Goal: Contribute content: Add original content to the website for others to see

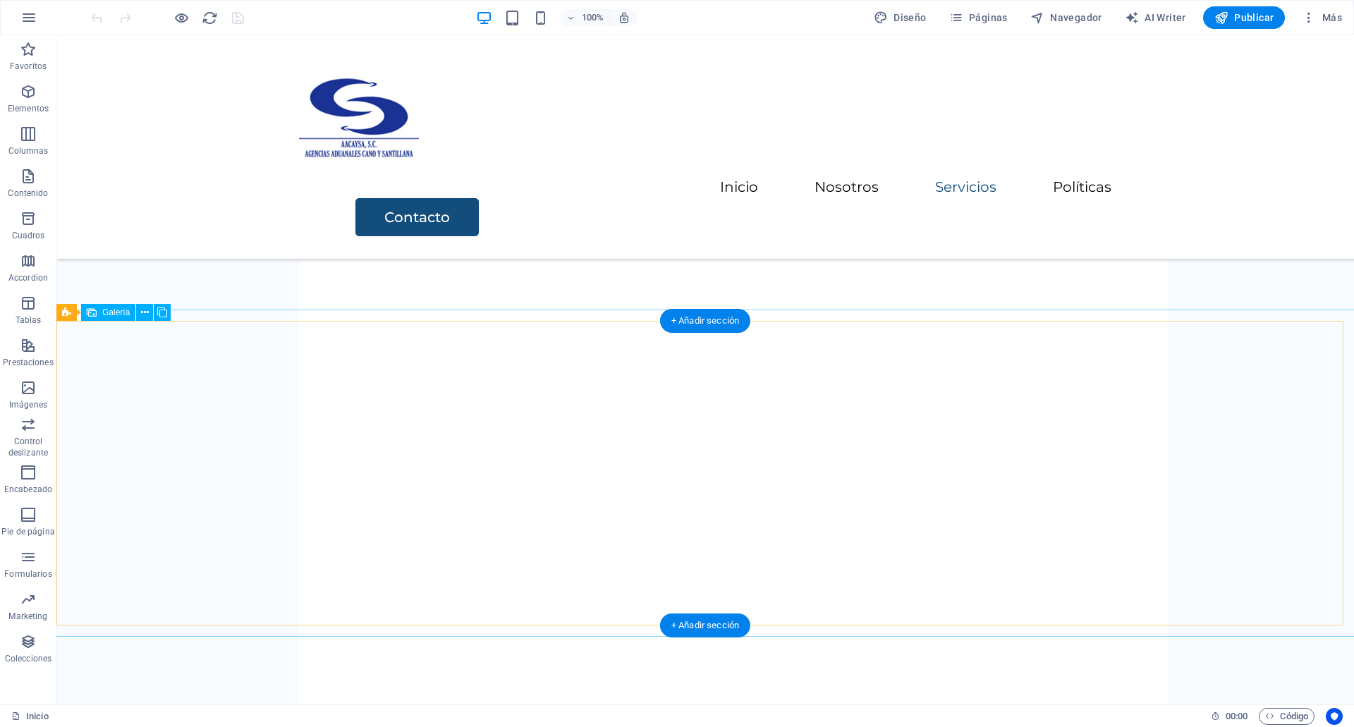
scroll to position [2669, 0]
select select "4"
select select "%"
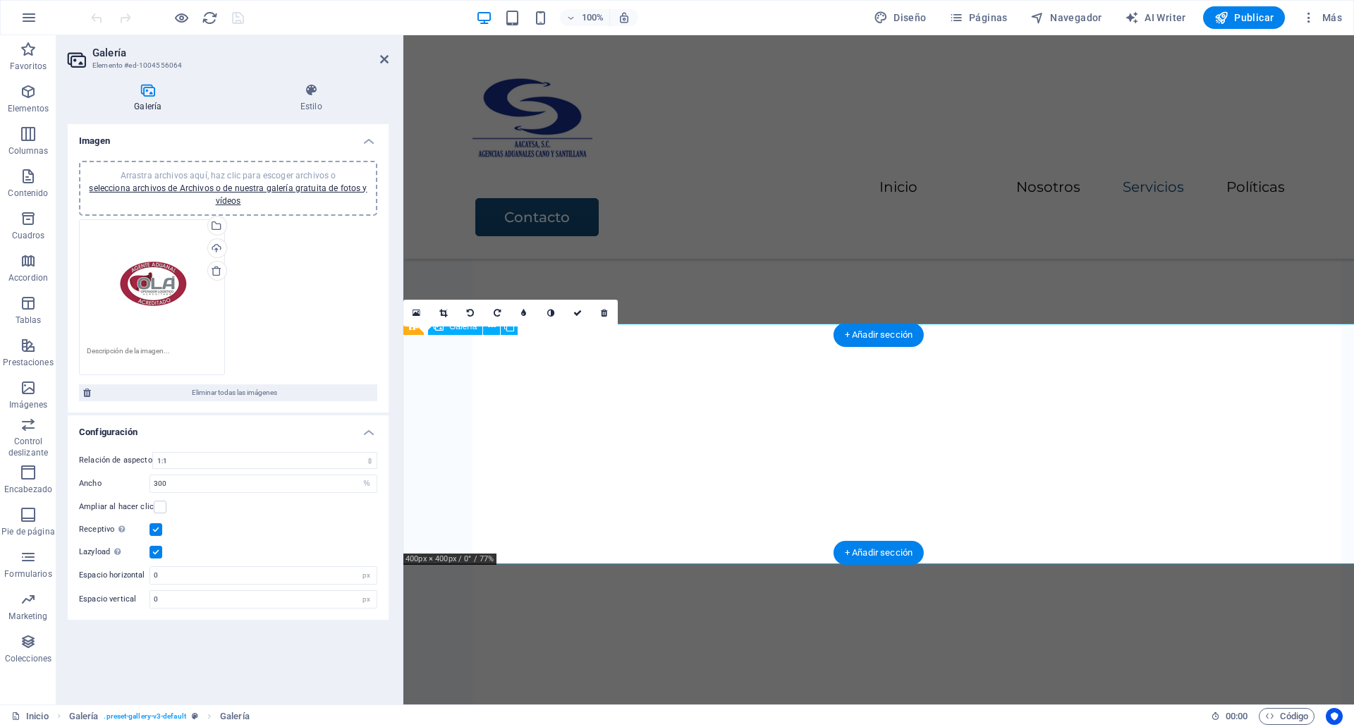
scroll to position [2654, 0]
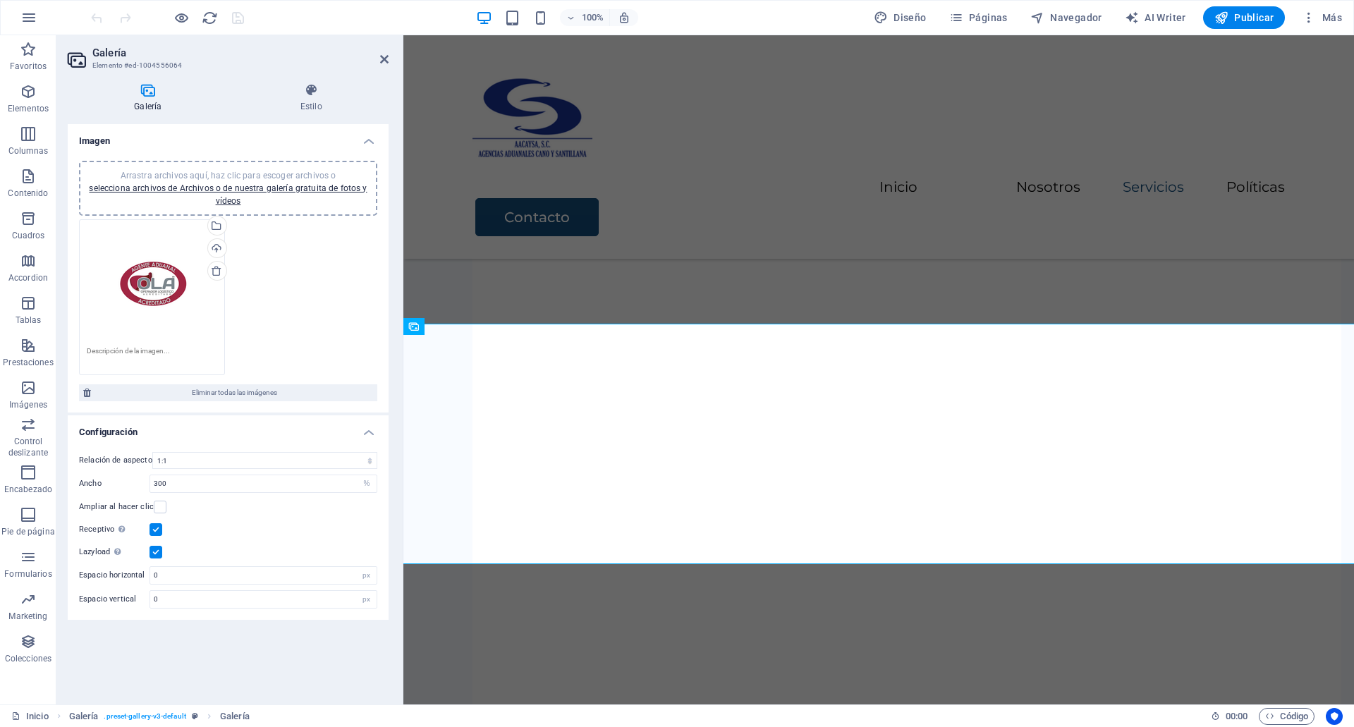
click at [245, 288] on div "Arrastra archivos aquí, haz clic para escoger archivos o selecciona archivos de…" at bounding box center [227, 297] width 305 height 163
click at [272, 184] on link "selecciona archivos de Archivos o de nuestra galería gratuita de fotos y vídeos" at bounding box center [228, 194] width 278 height 23
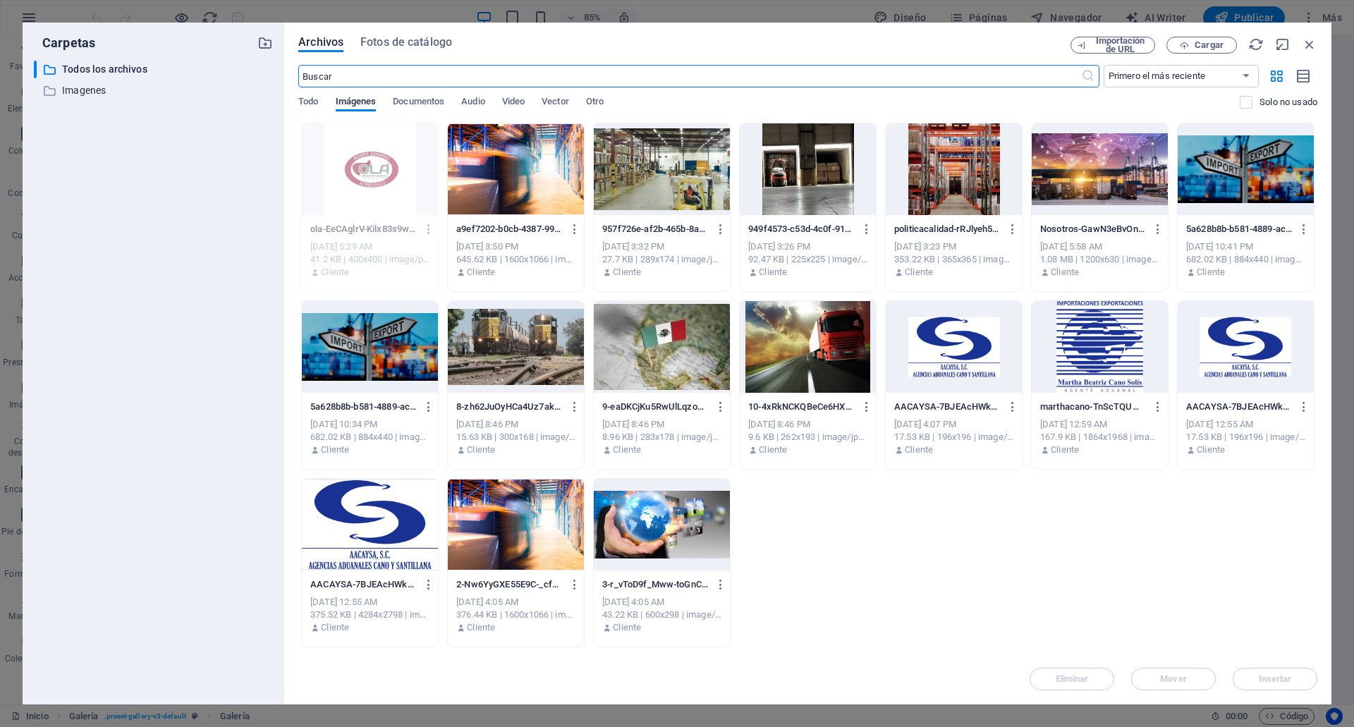
scroll to position [2496, 0]
click at [1207, 38] on button "Cargar" at bounding box center [1202, 45] width 71 height 17
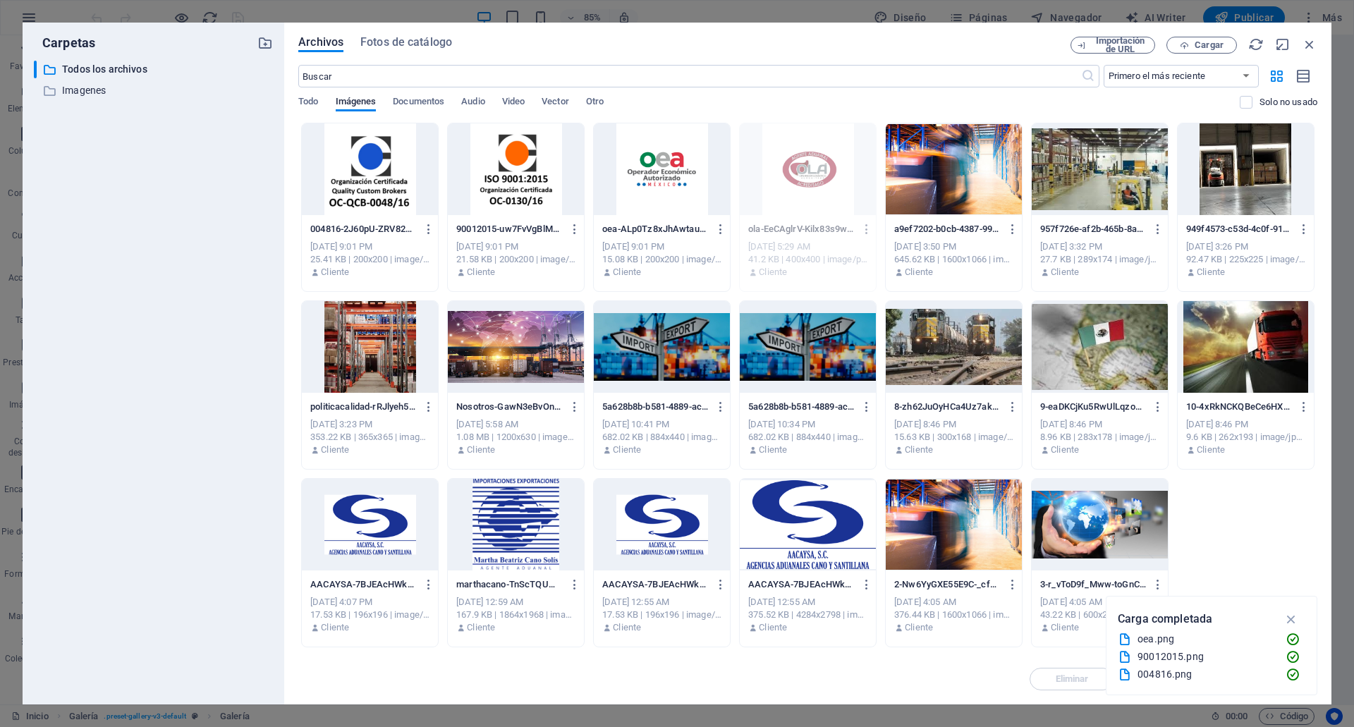
click at [636, 190] on div at bounding box center [662, 169] width 136 height 92
click at [1290, 614] on icon "button" at bounding box center [1292, 620] width 16 height 16
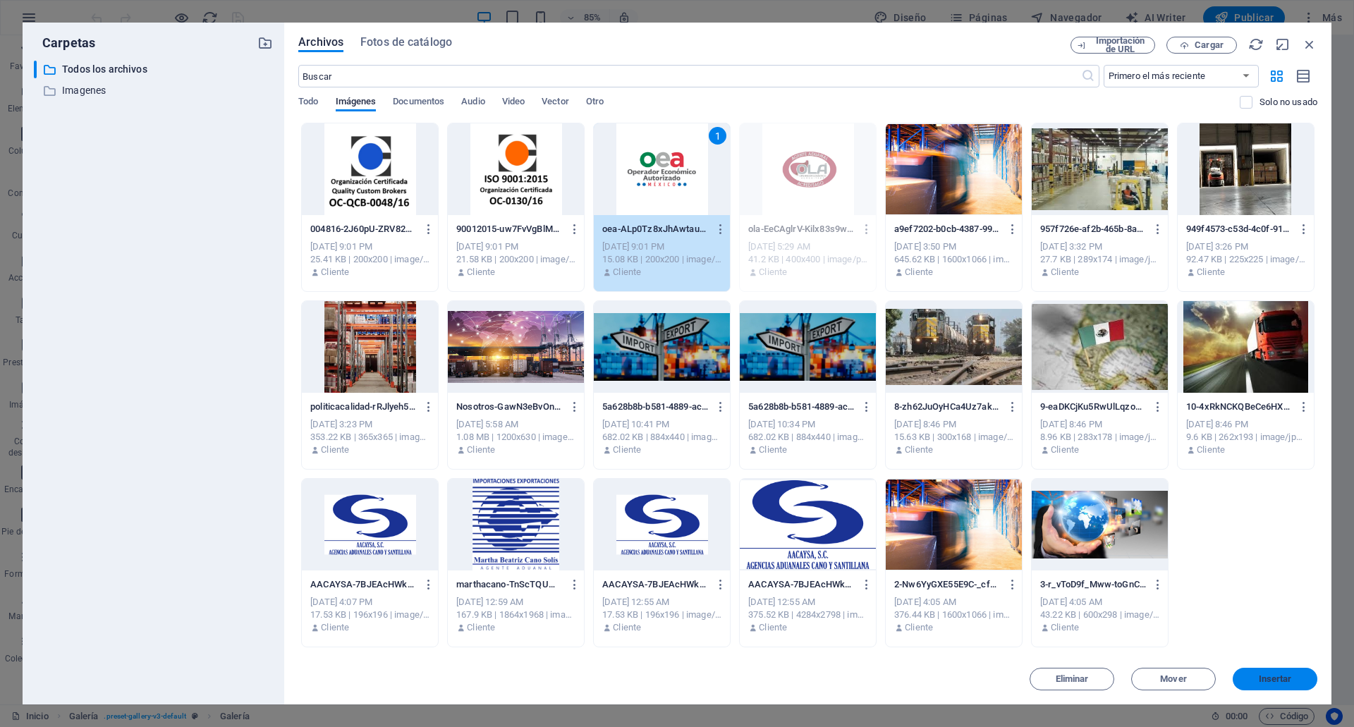
click at [1289, 675] on span "Insertar" at bounding box center [1275, 679] width 33 height 8
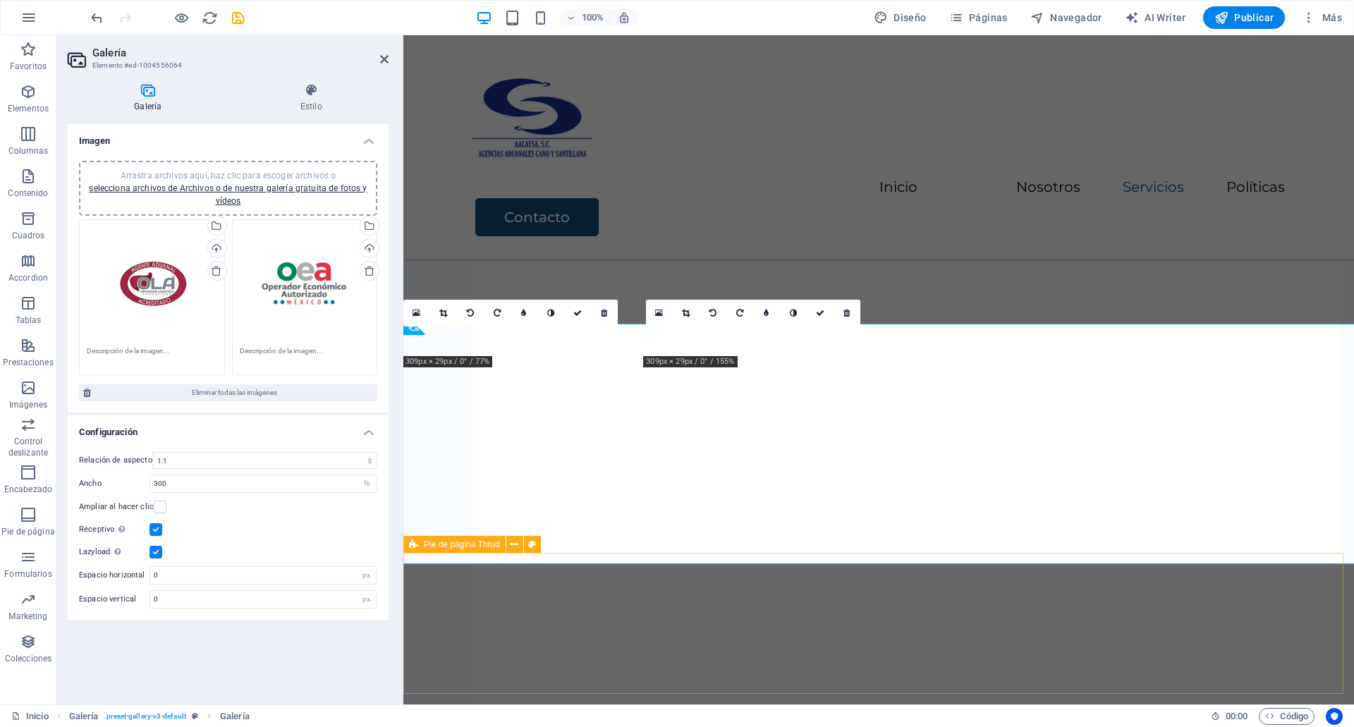
scroll to position [2654, 0]
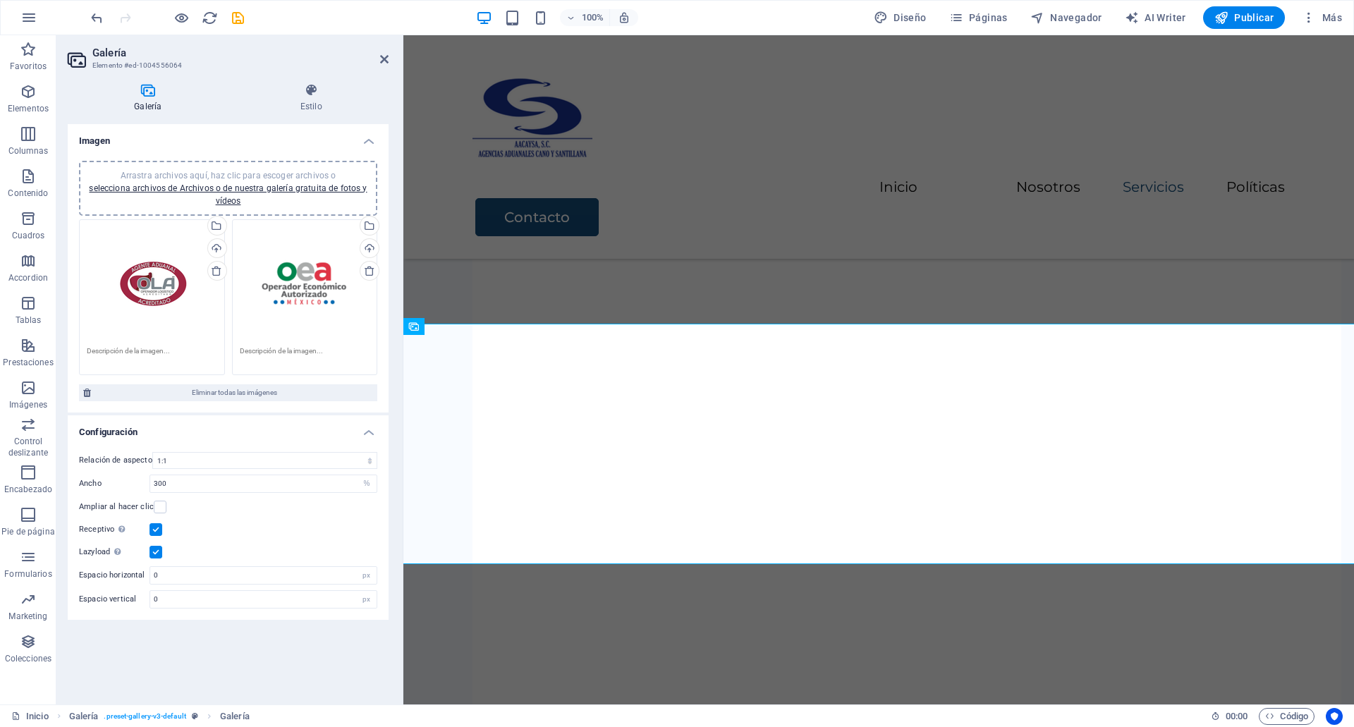
click at [336, 320] on div "Arrastra archivos aquí, haz clic para escoger archivos o selecciona archivos de…" at bounding box center [305, 283] width 130 height 113
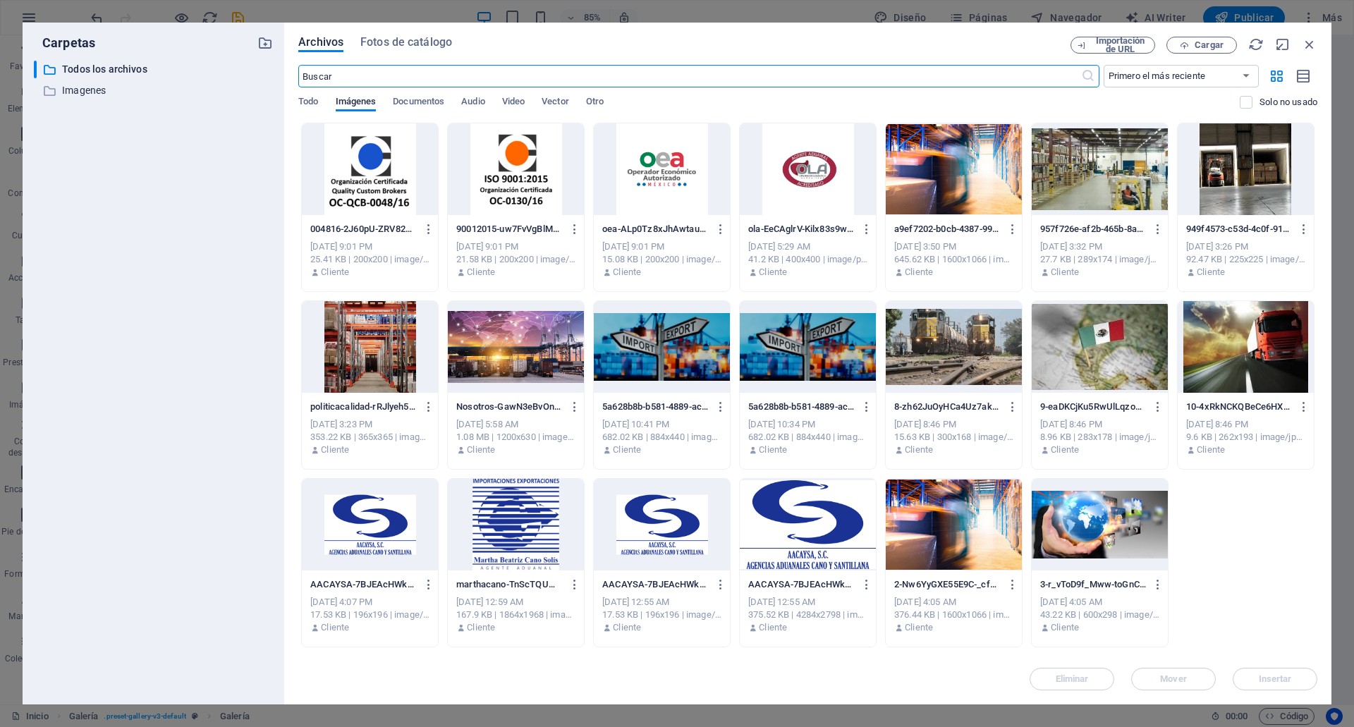
scroll to position [2496, 0]
click at [508, 182] on div at bounding box center [516, 169] width 136 height 92
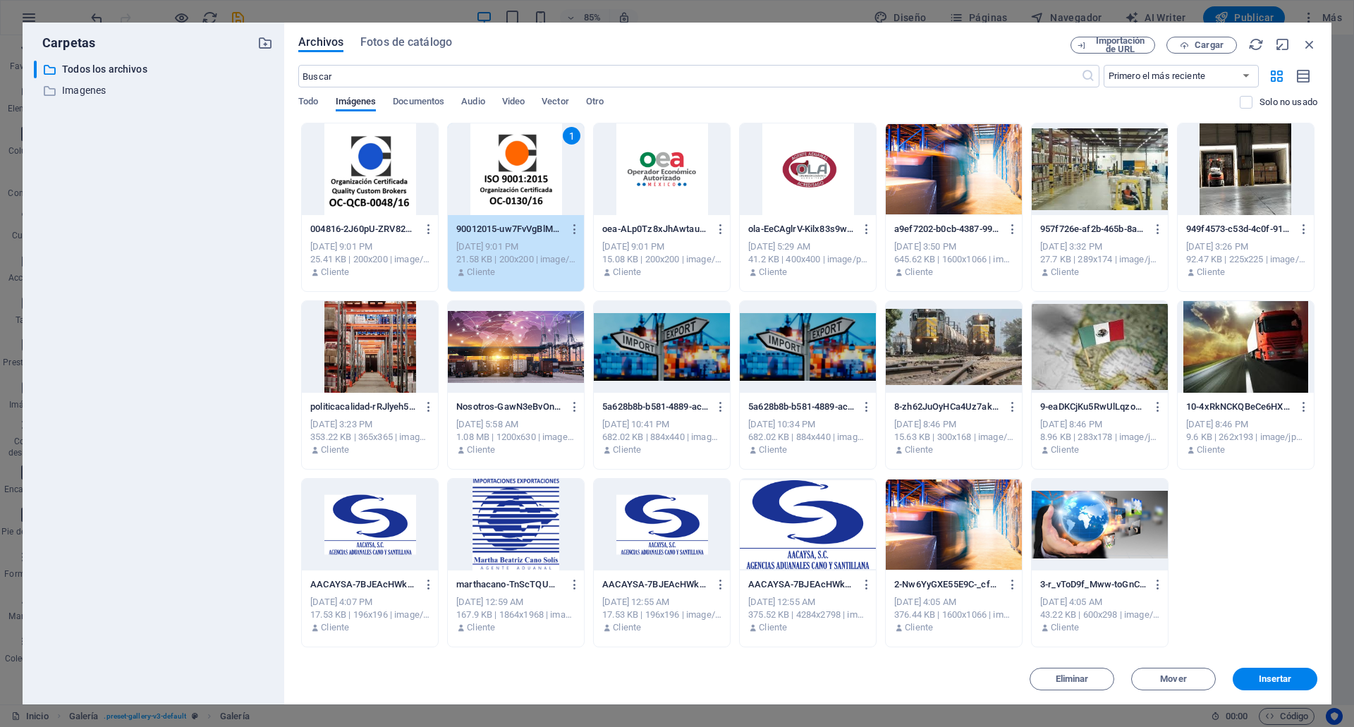
click at [373, 182] on div at bounding box center [370, 169] width 136 height 92
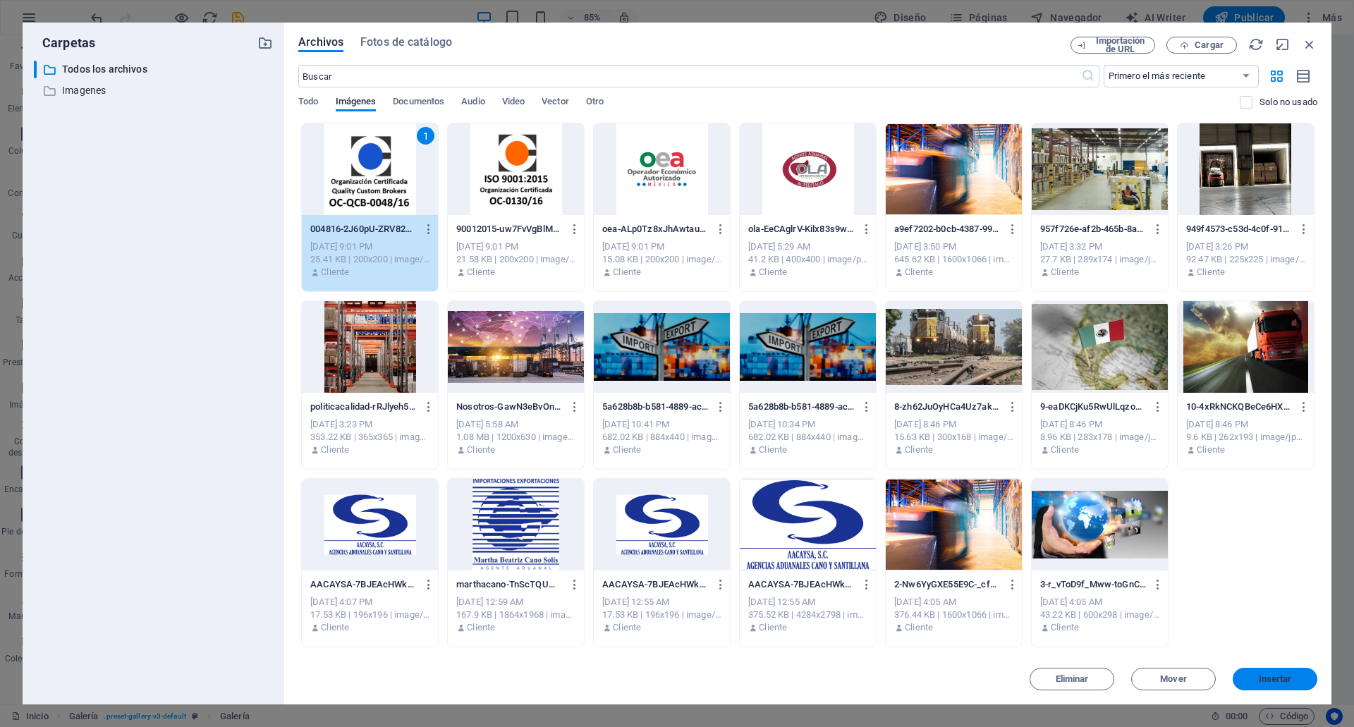
click at [1262, 675] on span "Insertar" at bounding box center [1275, 679] width 33 height 8
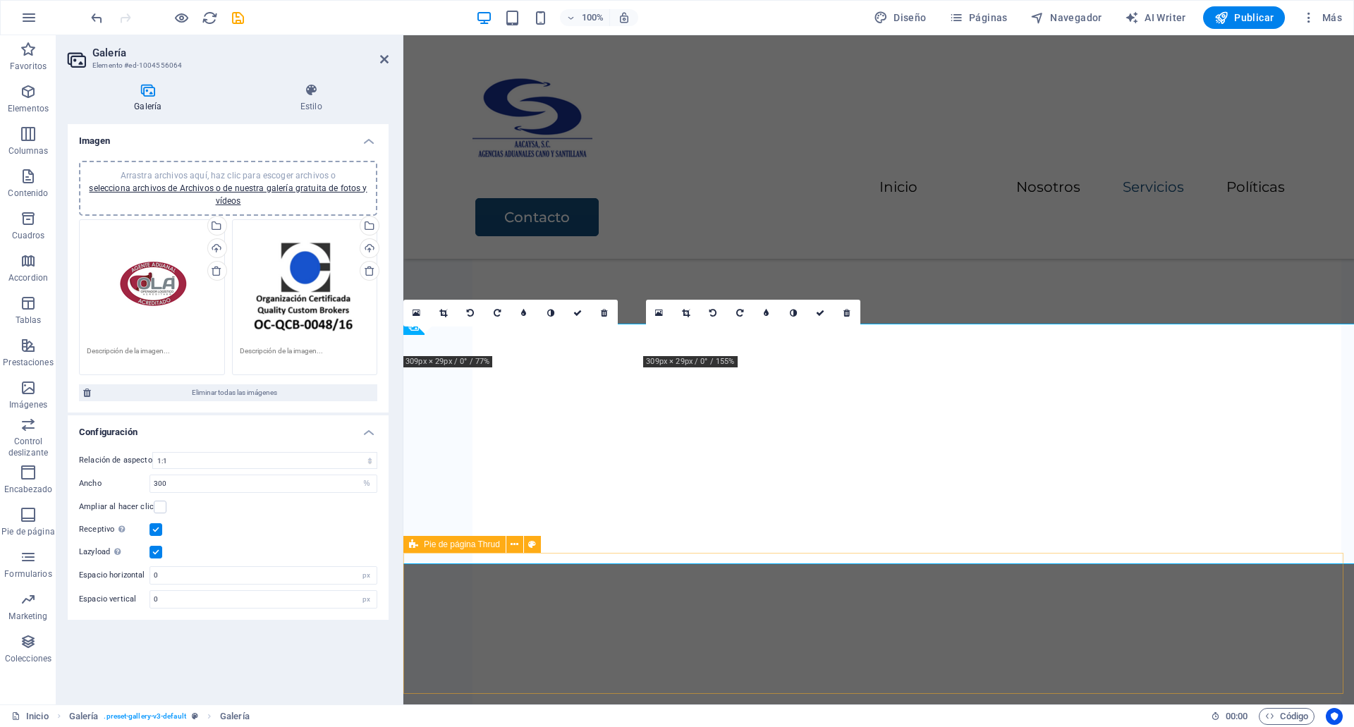
scroll to position [2654, 0]
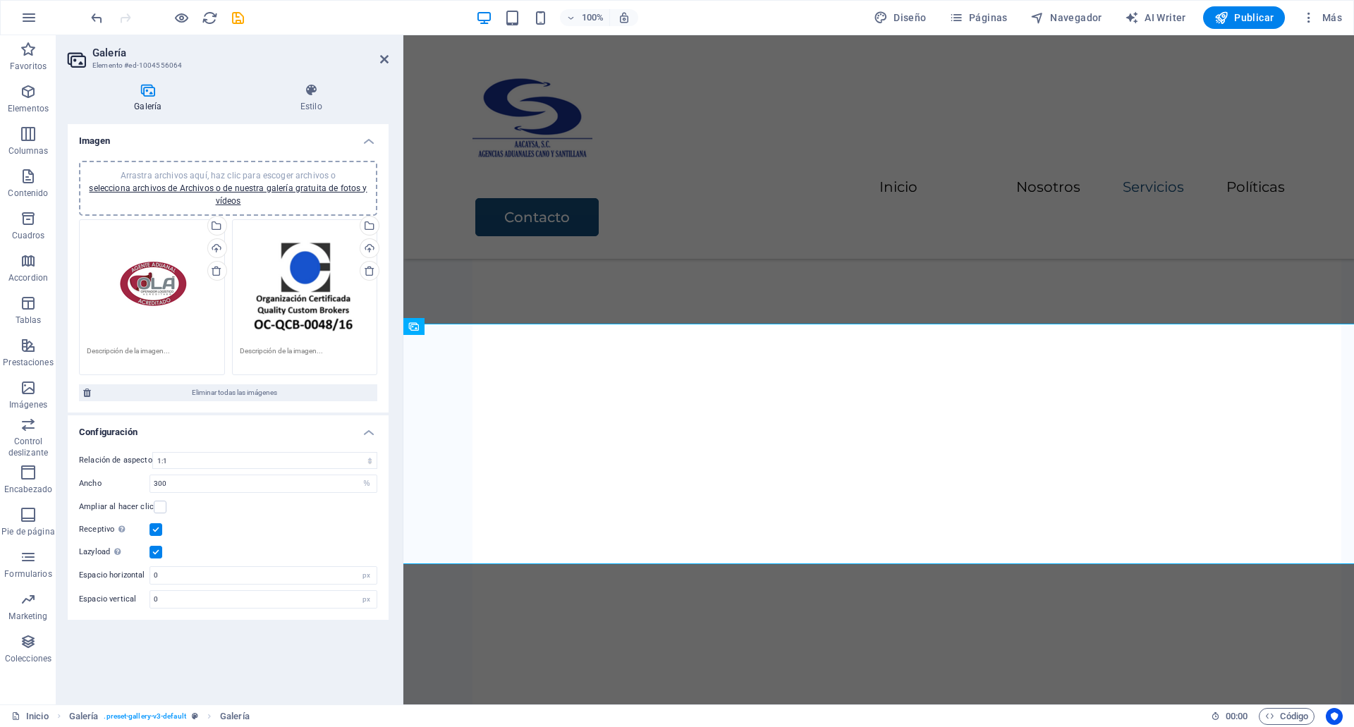
click at [285, 181] on div "Arrastra archivos aquí, haz clic para escoger archivos o selecciona archivos de…" at bounding box center [227, 188] width 281 height 38
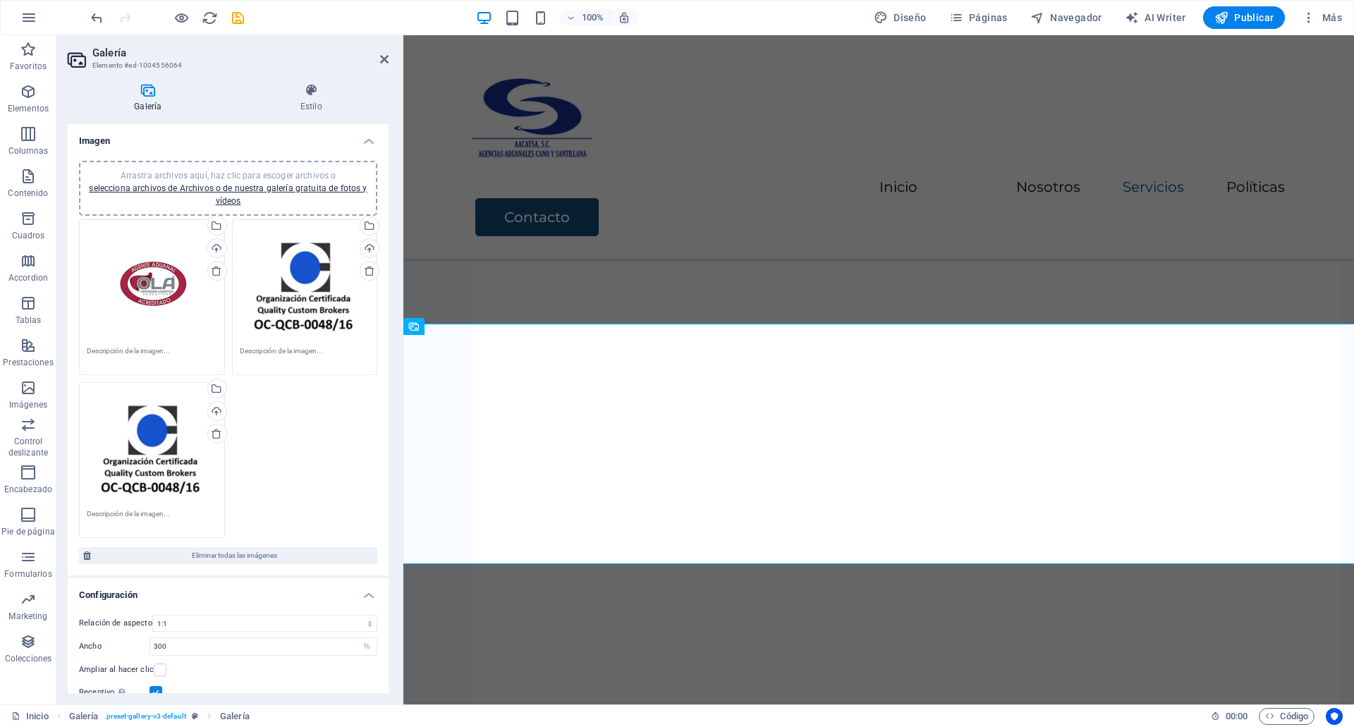
click at [277, 195] on div "Arrastra archivos aquí, haz clic para escoger archivos o selecciona archivos de…" at bounding box center [227, 188] width 281 height 38
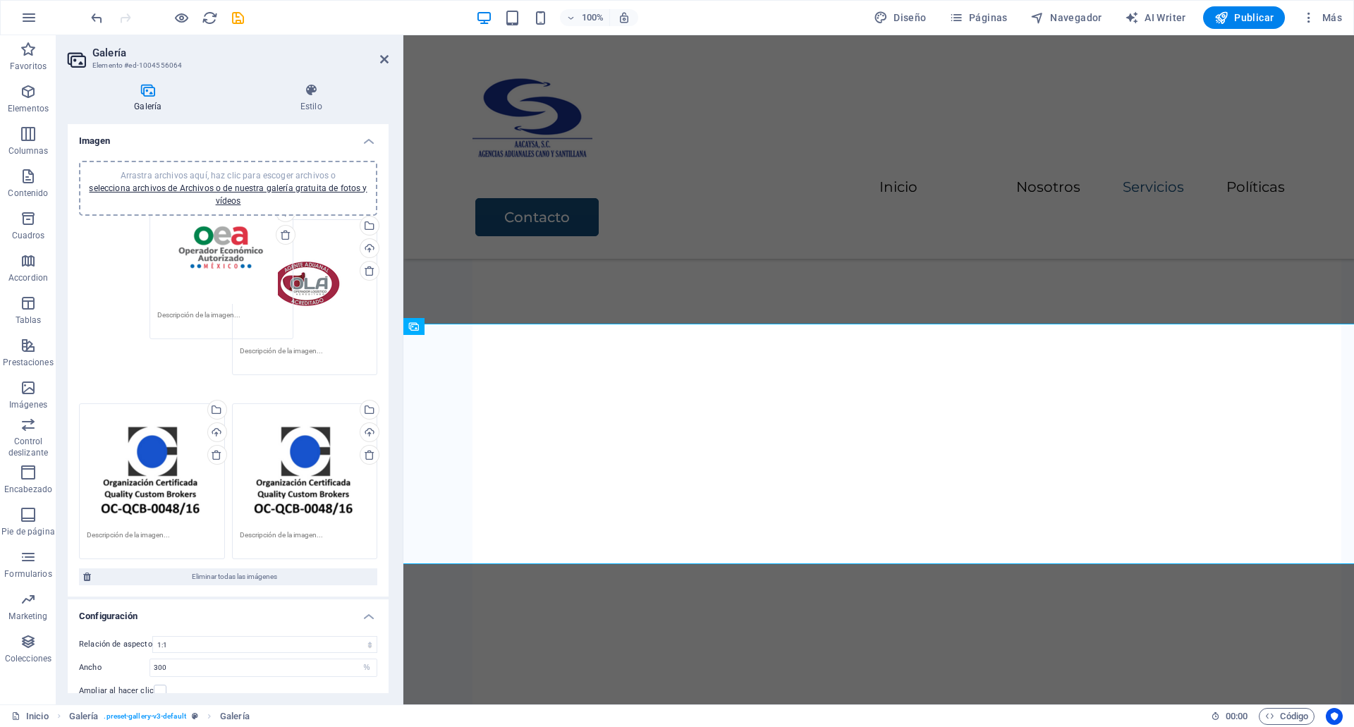
drag, startPoint x: 295, startPoint y: 469, endPoint x: 210, endPoint y: 272, distance: 215.2
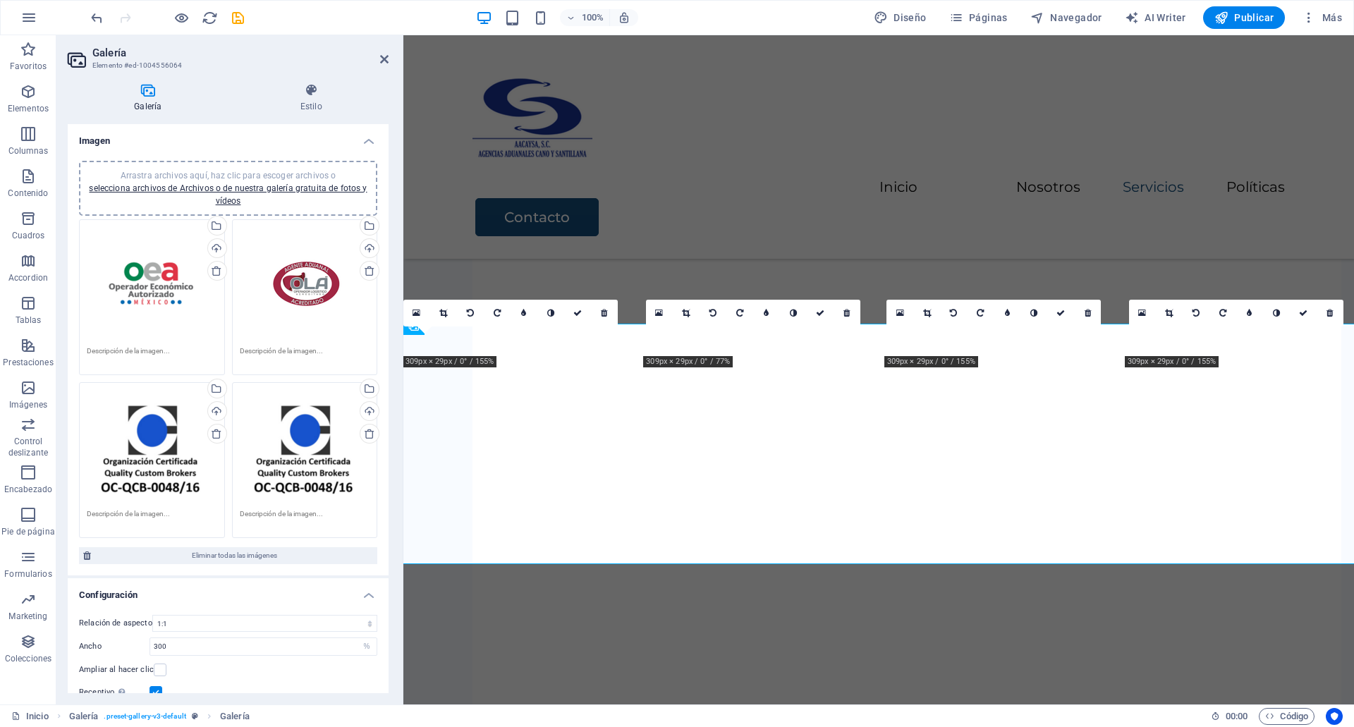
click at [162, 496] on div "Arrastra archivos aquí, haz clic para escoger archivos o selecciona archivos de…" at bounding box center [152, 446] width 130 height 113
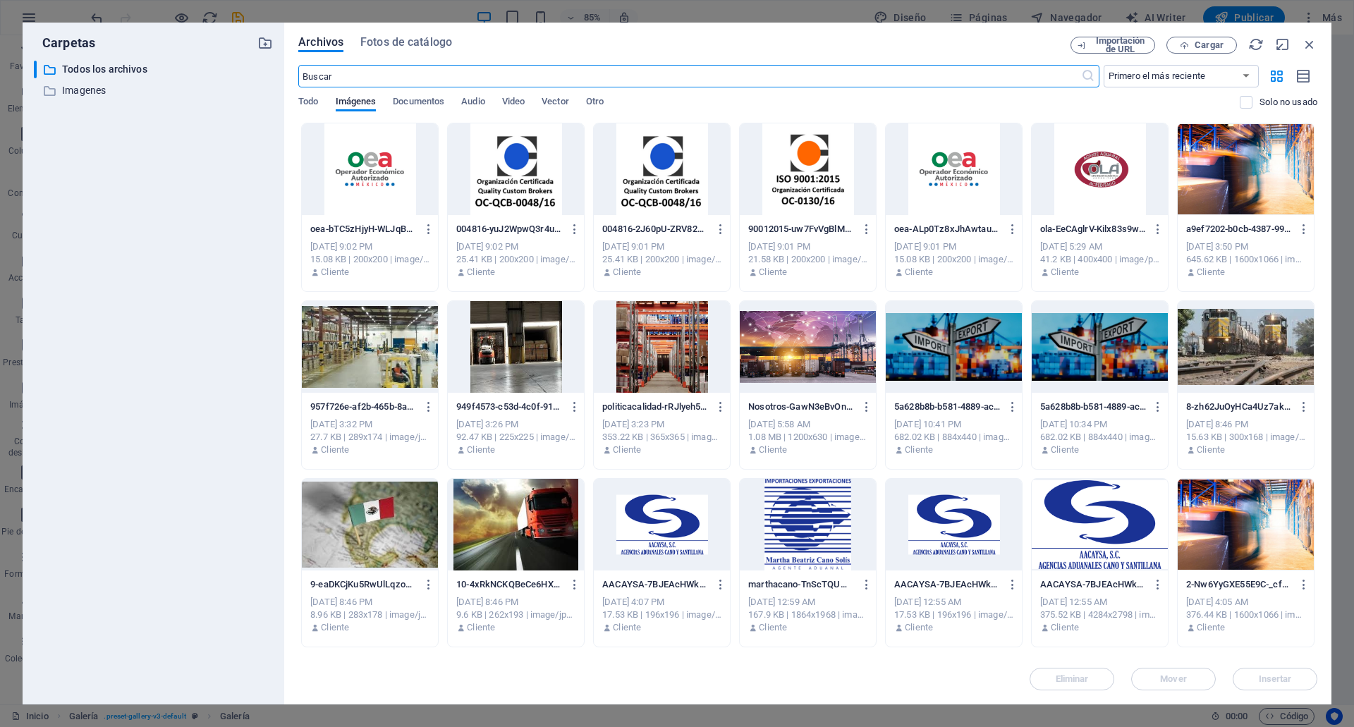
scroll to position [2496, 0]
click at [783, 183] on div at bounding box center [808, 169] width 136 height 92
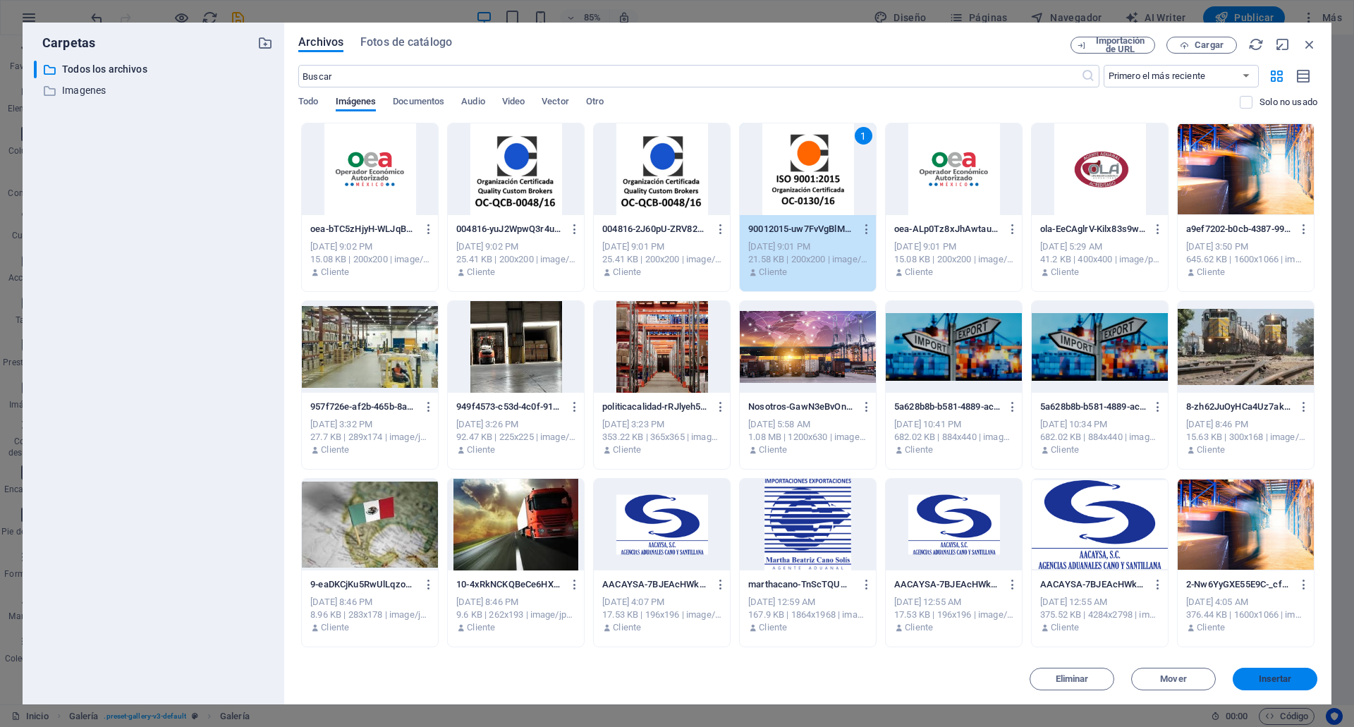
click at [1285, 675] on span "Insertar" at bounding box center [1275, 679] width 33 height 8
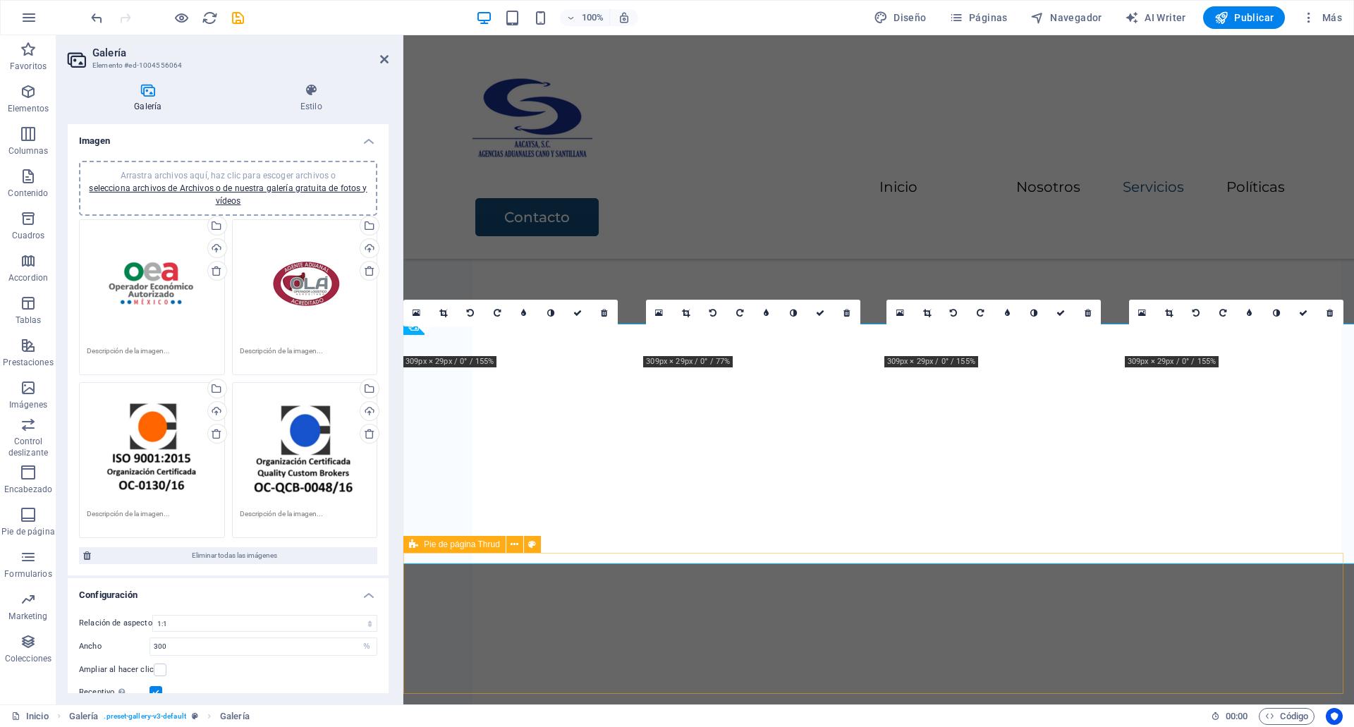
scroll to position [2654, 0]
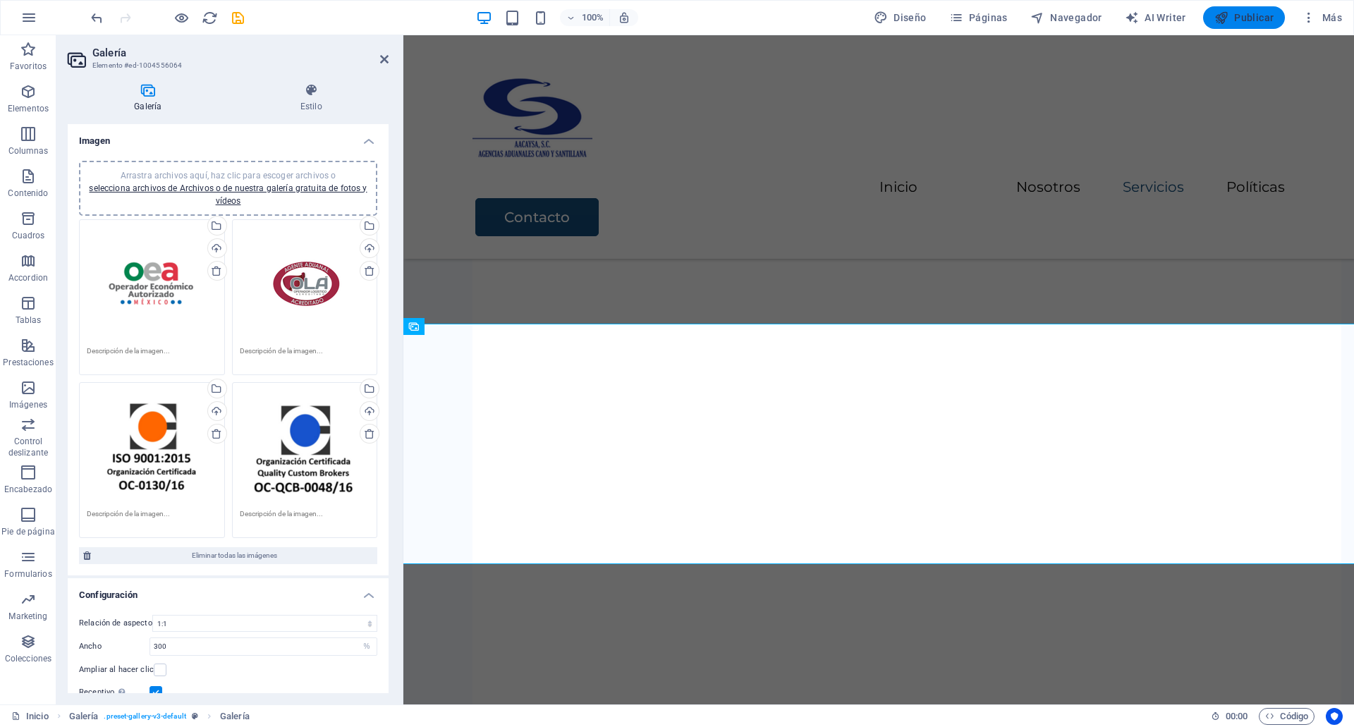
click at [1236, 24] on span "Publicar" at bounding box center [1245, 18] width 60 height 14
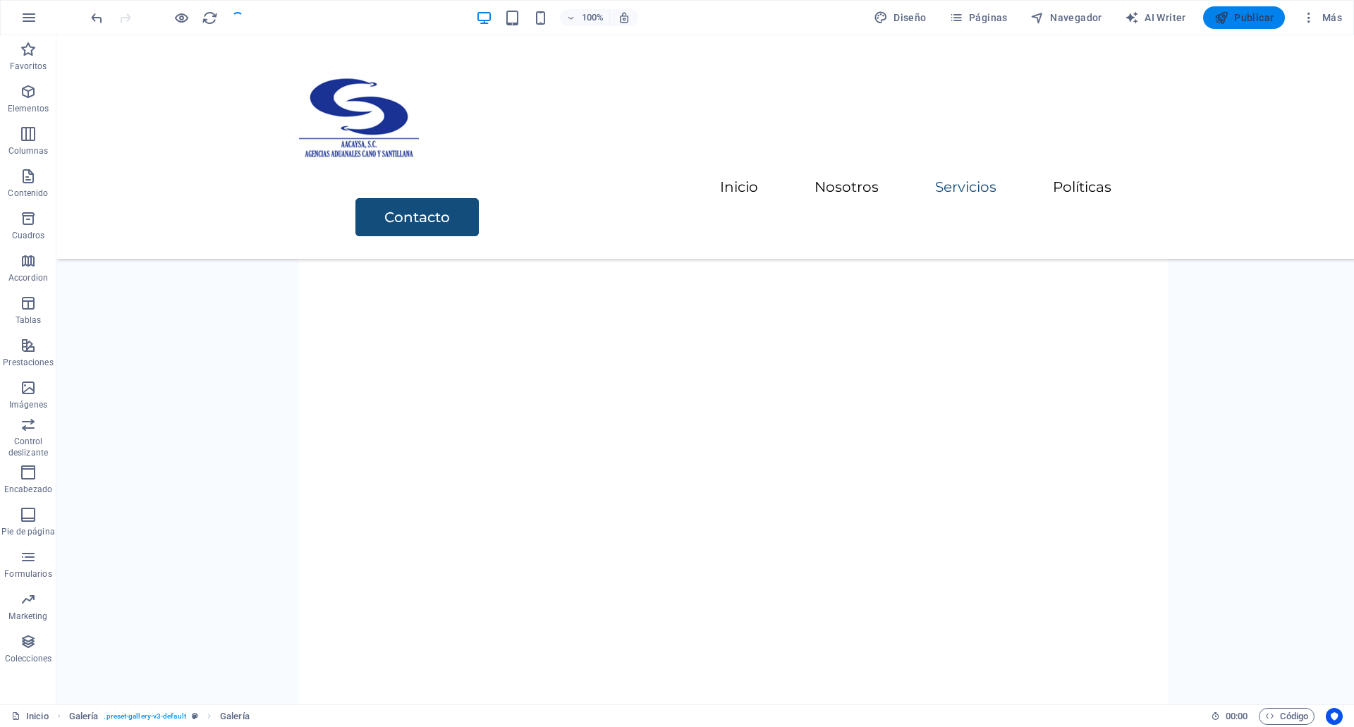
checkbox input "false"
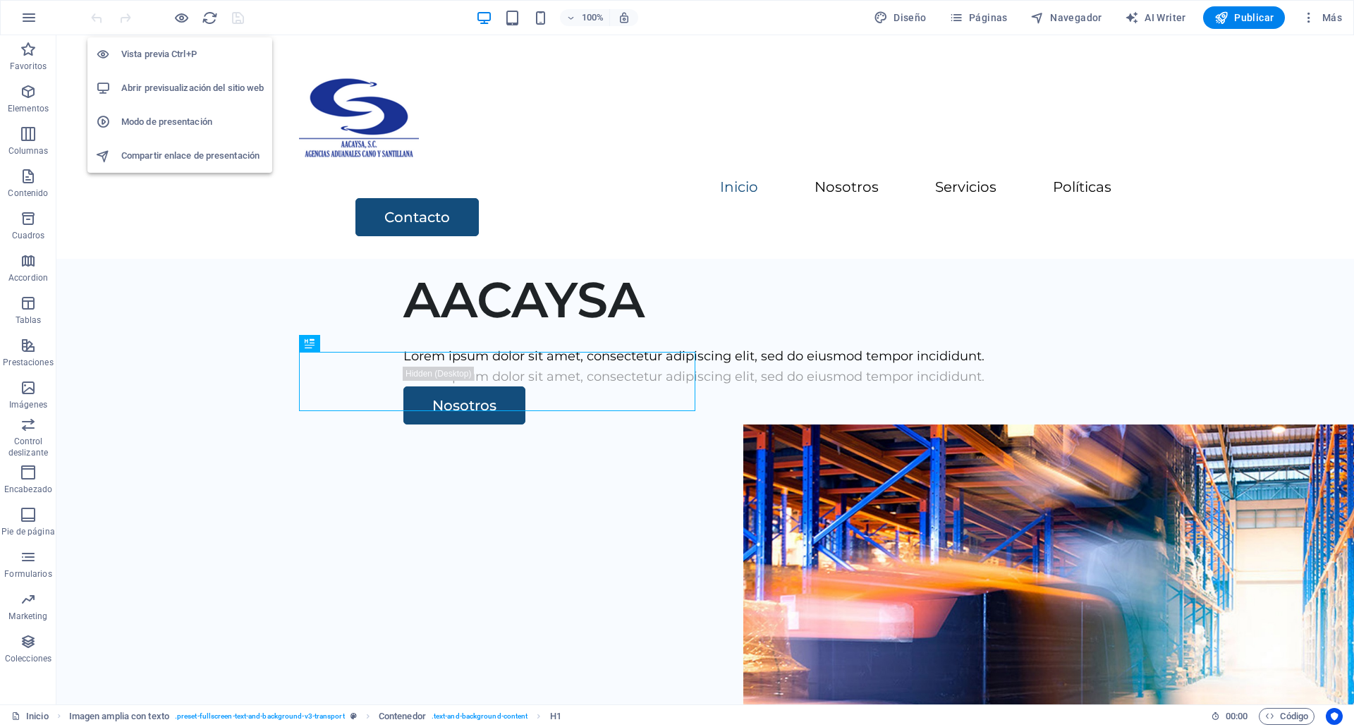
click at [177, 51] on h6 "Vista previa Ctrl+P" at bounding box center [192, 54] width 142 height 17
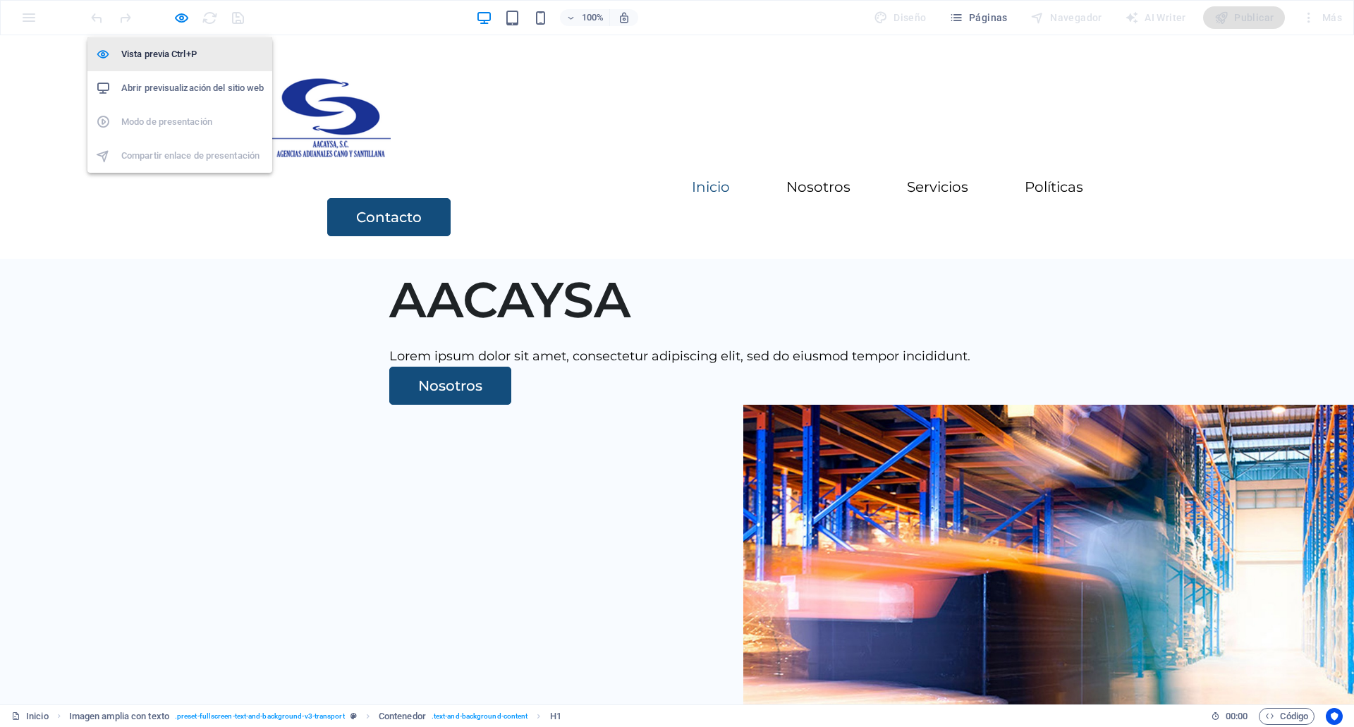
click at [177, 51] on h6 "Vista previa Ctrl+P" at bounding box center [192, 54] width 142 height 17
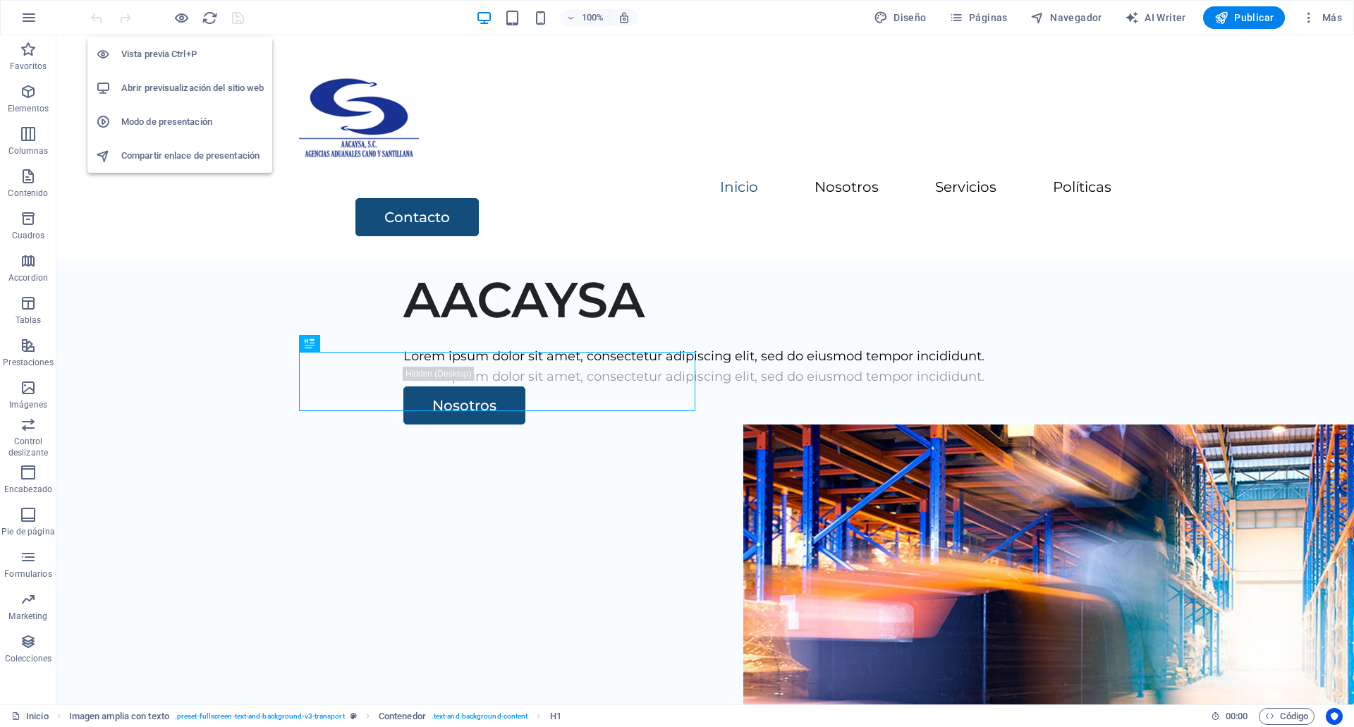
click at [183, 83] on h6 "Abrir previsualización del sitio web" at bounding box center [192, 88] width 142 height 17
